Goal: Use online tool/utility: Utilize a website feature to perform a specific function

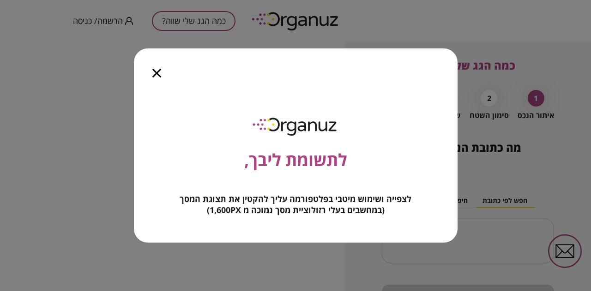
click at [157, 72] on icon "button" at bounding box center [156, 73] width 9 height 9
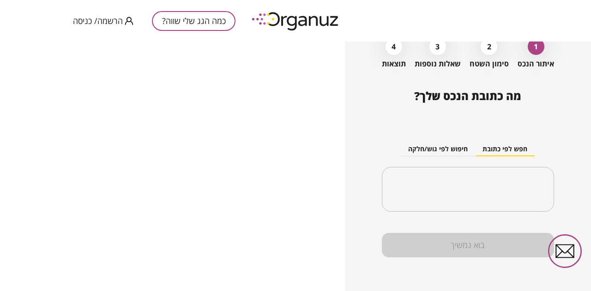
scroll to position [53, 0]
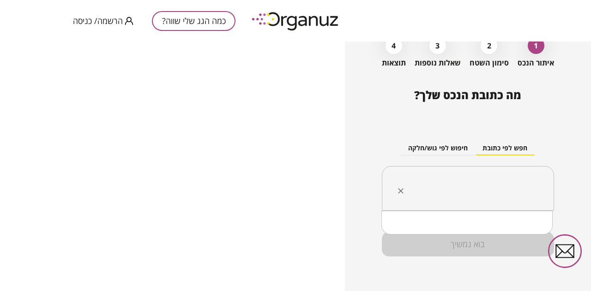
click at [488, 195] on input "text" at bounding box center [471, 188] width 143 height 23
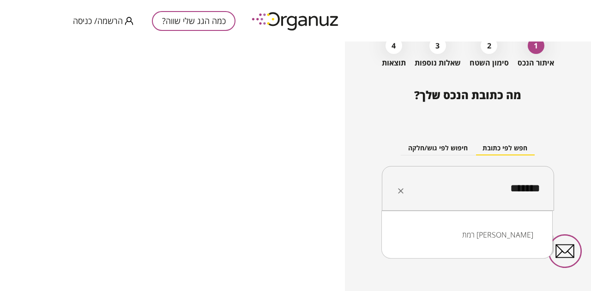
click at [517, 232] on li "רמת [PERSON_NAME]" at bounding box center [466, 235] width 147 height 17
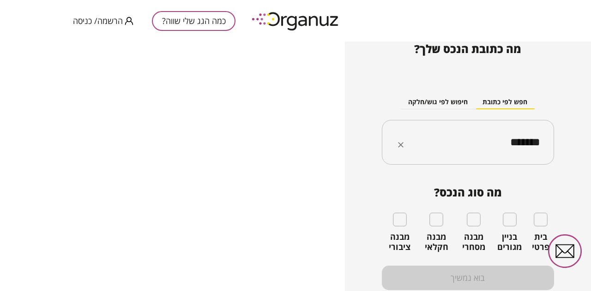
scroll to position [99, 0]
type input "*******"
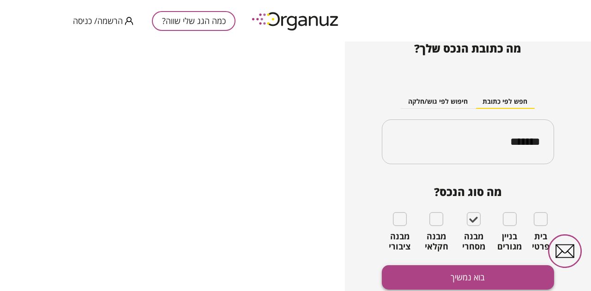
click at [484, 271] on button "בוא נמשיך" at bounding box center [468, 277] width 172 height 24
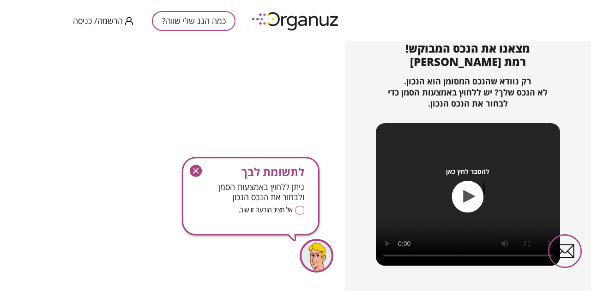
click at [196, 168] on icon "button" at bounding box center [196, 171] width 12 height 12
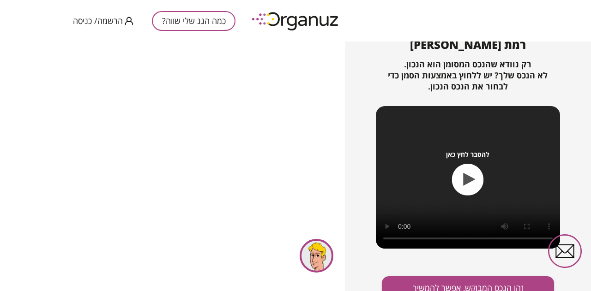
scroll to position [125, 0]
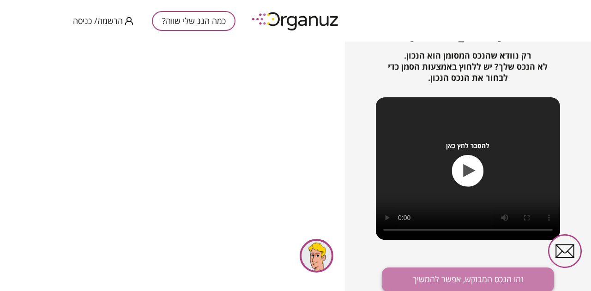
click at [480, 275] on button "זהו הנכס המבוקש, אפשר להמשיך" at bounding box center [468, 280] width 172 height 24
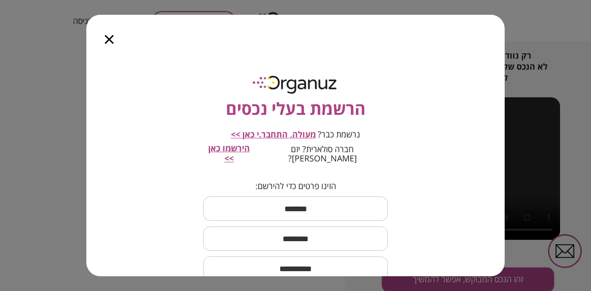
click at [108, 39] on icon "button" at bounding box center [109, 39] width 9 height 9
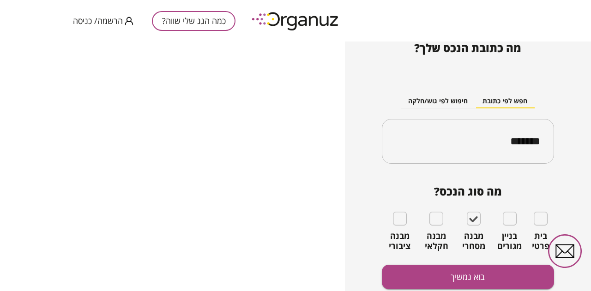
scroll to position [99, 0]
